Goal: Task Accomplishment & Management: Manage account settings

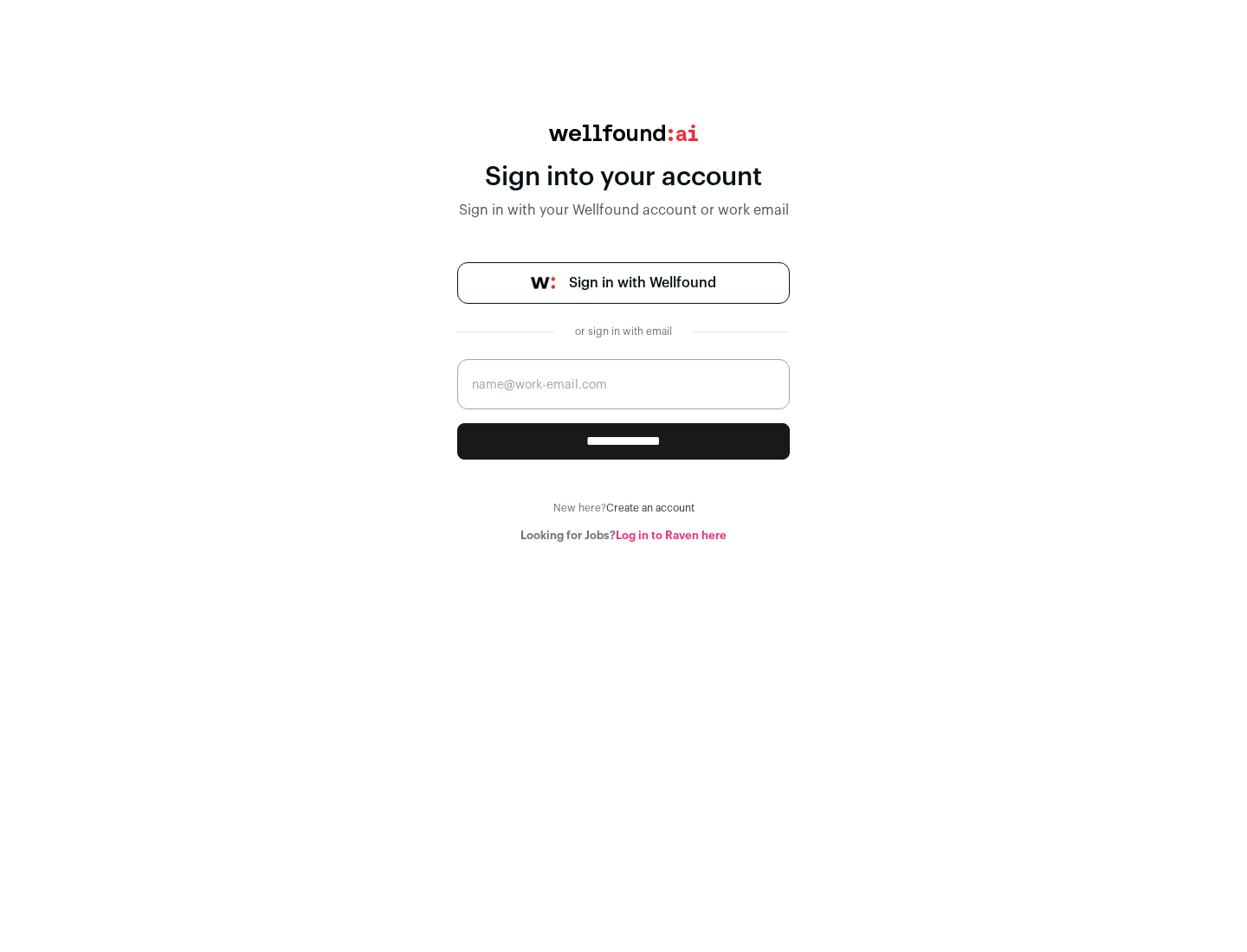
click at [642, 284] on span "Sign in with Wellfound" at bounding box center [642, 283] width 147 height 21
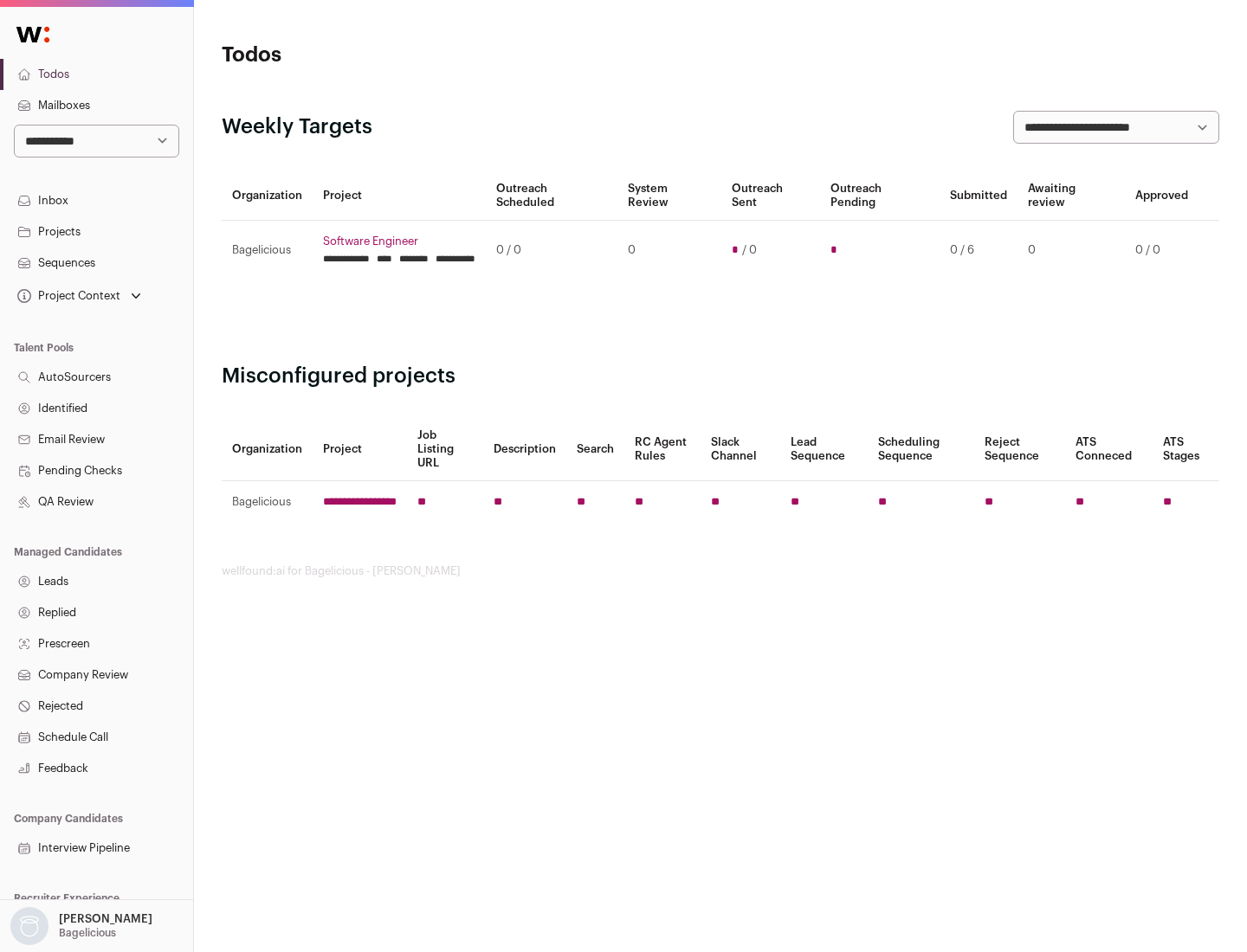
click at [97, 231] on link "Projects" at bounding box center [97, 232] width 193 height 32
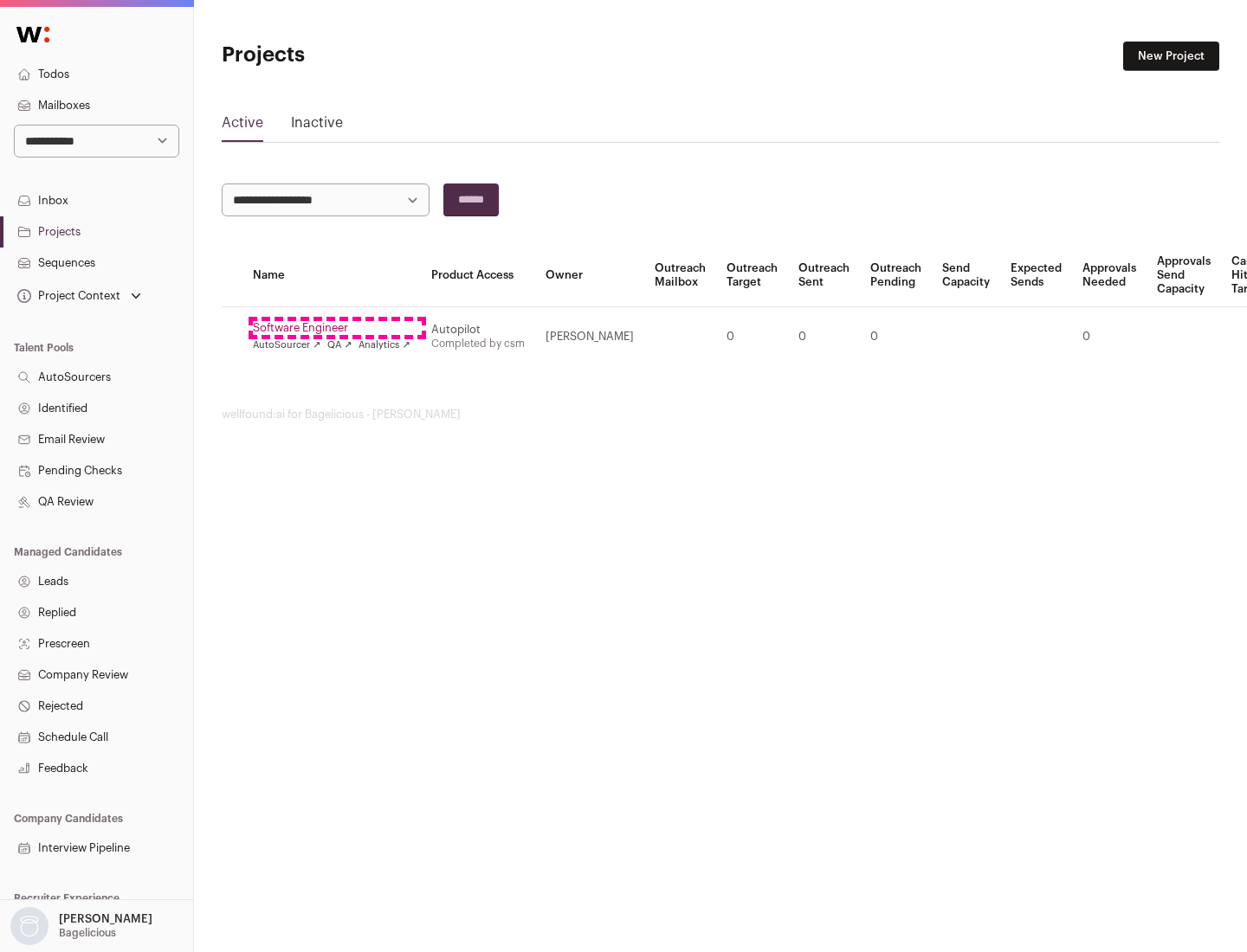
click at [337, 328] on link "Software Engineer" at bounding box center [332, 328] width 158 height 14
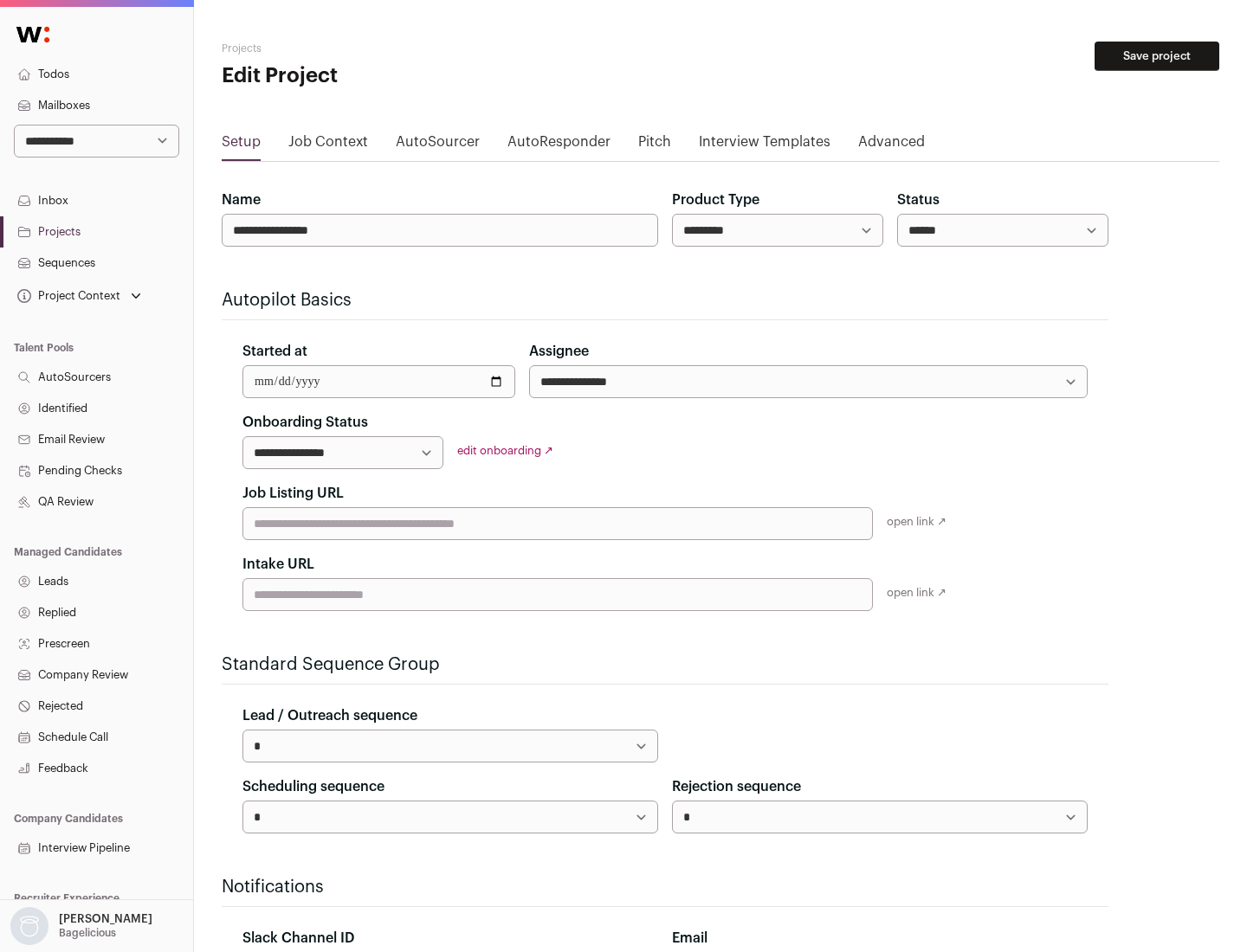
click at [1157, 56] on button "Save project" at bounding box center [1156, 56] width 125 height 30
